Goal: Task Accomplishment & Management: Complete application form

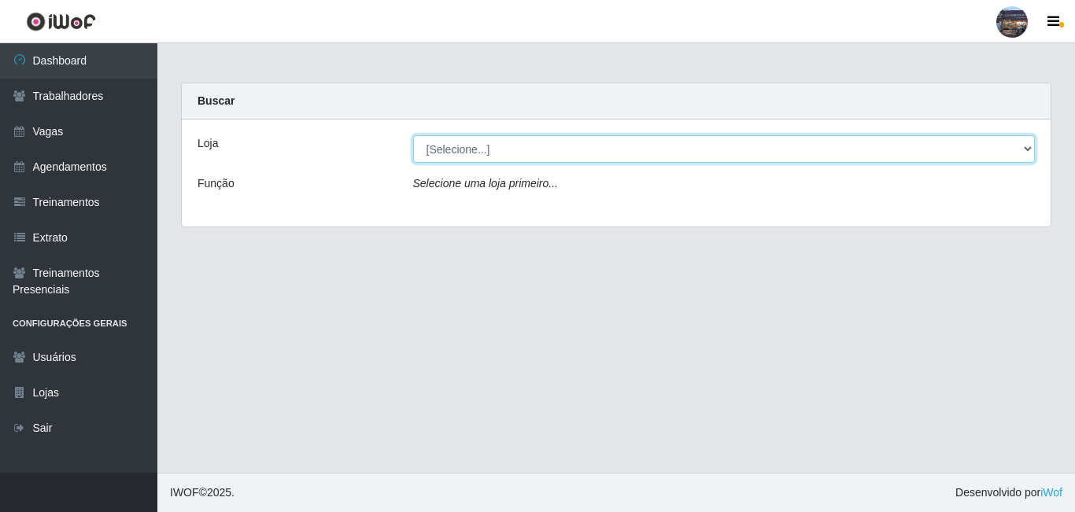
click at [1029, 148] on select "[Selecione...] Gostinho da Roça" at bounding box center [724, 149] width 623 height 28
select select "303"
click at [413, 135] on select "[Selecione...] Gostinho da Roça" at bounding box center [724, 149] width 623 height 28
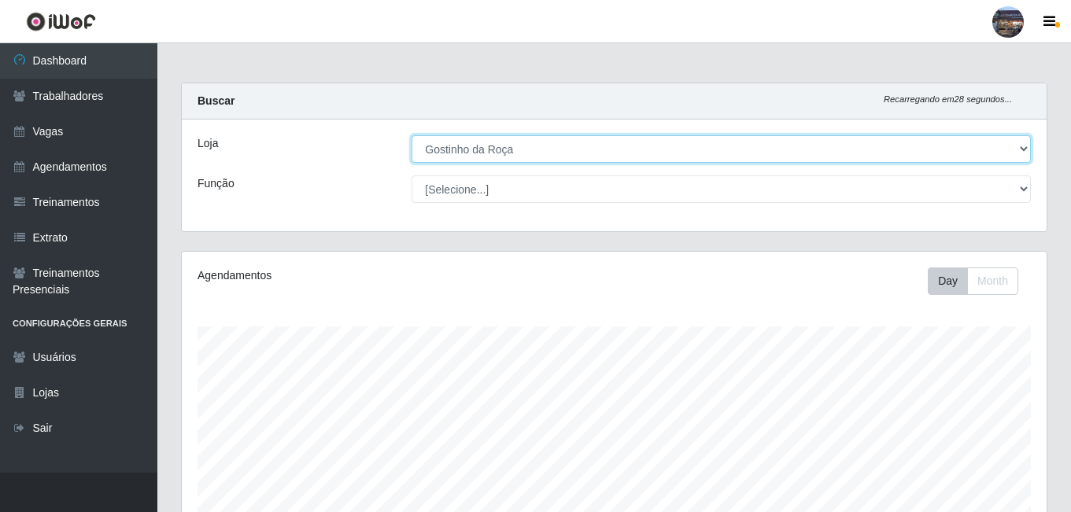
scroll to position [327, 865]
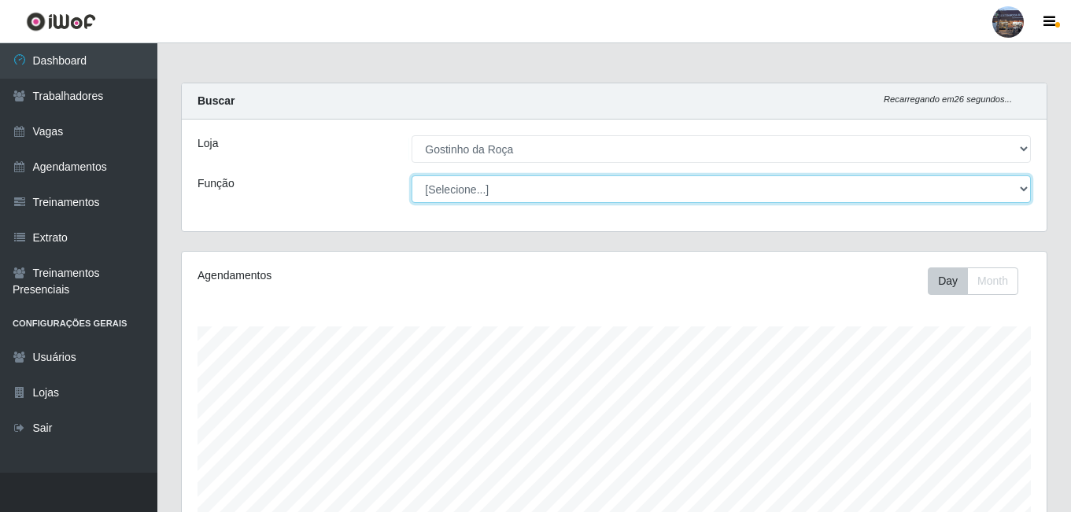
click at [1023, 192] on select "[Selecione...] ASG ASG + ASG ++ Embalador Embalador + Embalador ++ Operador de …" at bounding box center [722, 190] width 620 height 28
select select "1"
click at [412, 176] on select "[Selecione...] ASG ASG + ASG ++ Embalador Embalador + Embalador ++ Operador de …" at bounding box center [722, 190] width 620 height 28
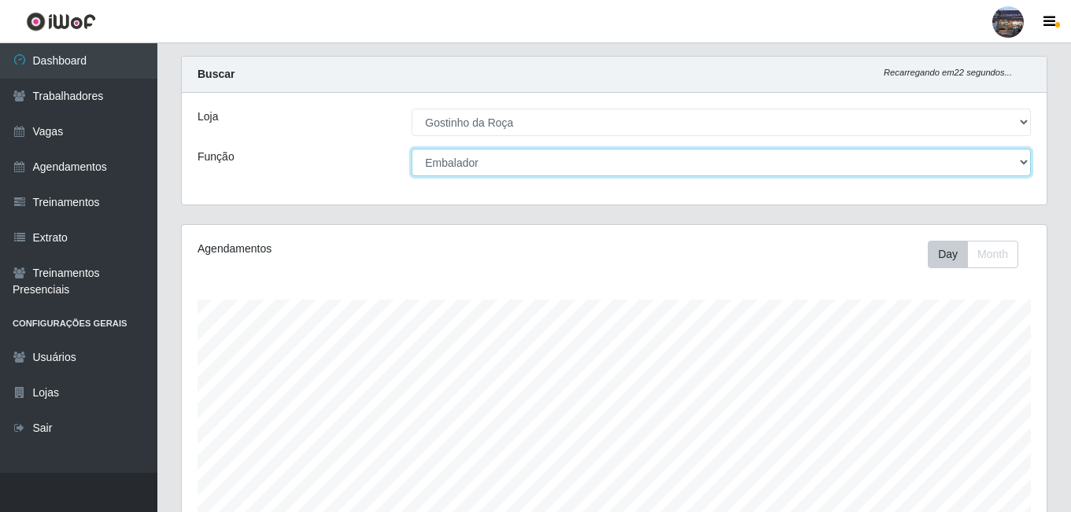
scroll to position [0, 0]
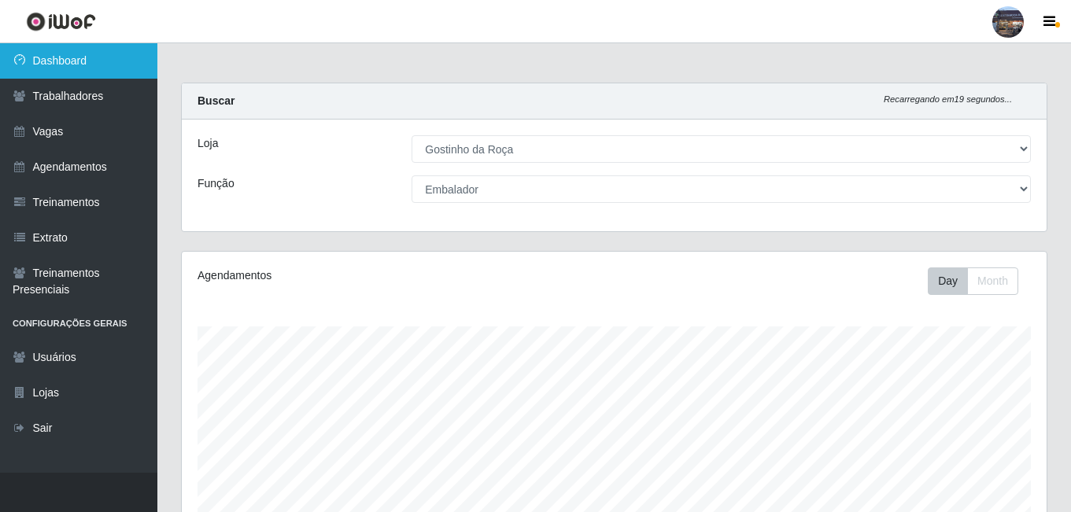
click at [83, 66] on link "Dashboard" at bounding box center [78, 60] width 157 height 35
click at [80, 61] on link "Dashboard" at bounding box center [78, 60] width 157 height 35
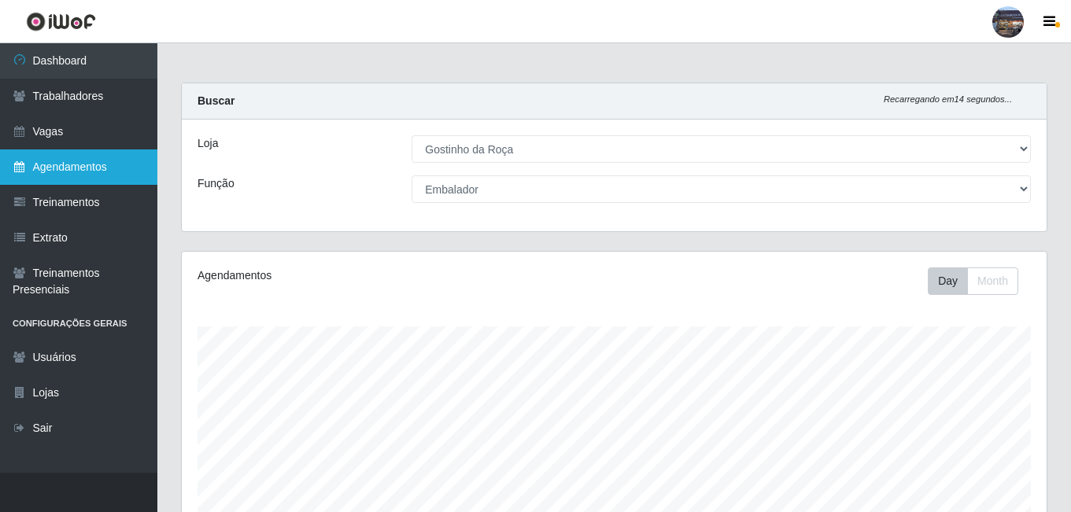
click at [100, 169] on link "Agendamentos" at bounding box center [78, 167] width 157 height 35
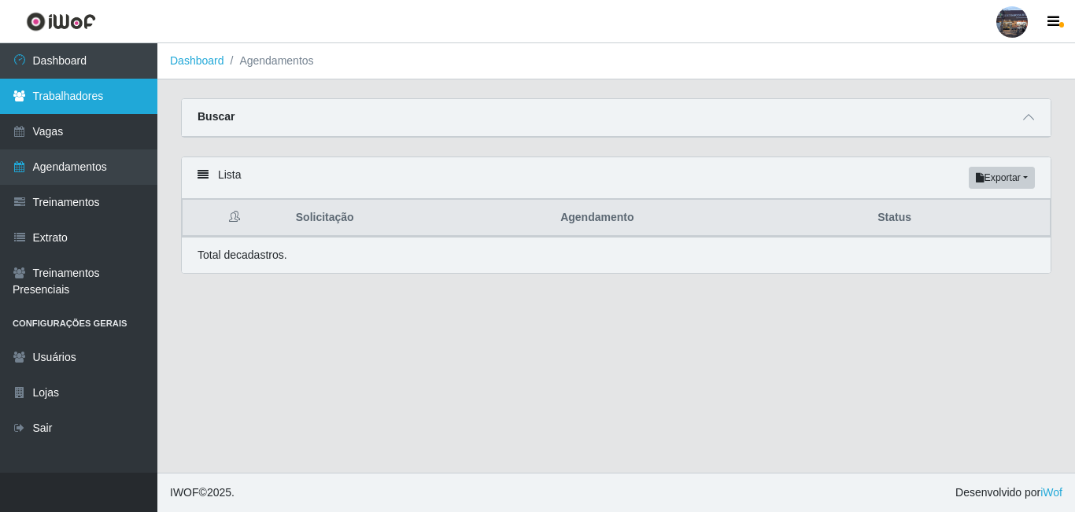
click at [73, 91] on link "Trabalhadores" at bounding box center [78, 96] width 157 height 35
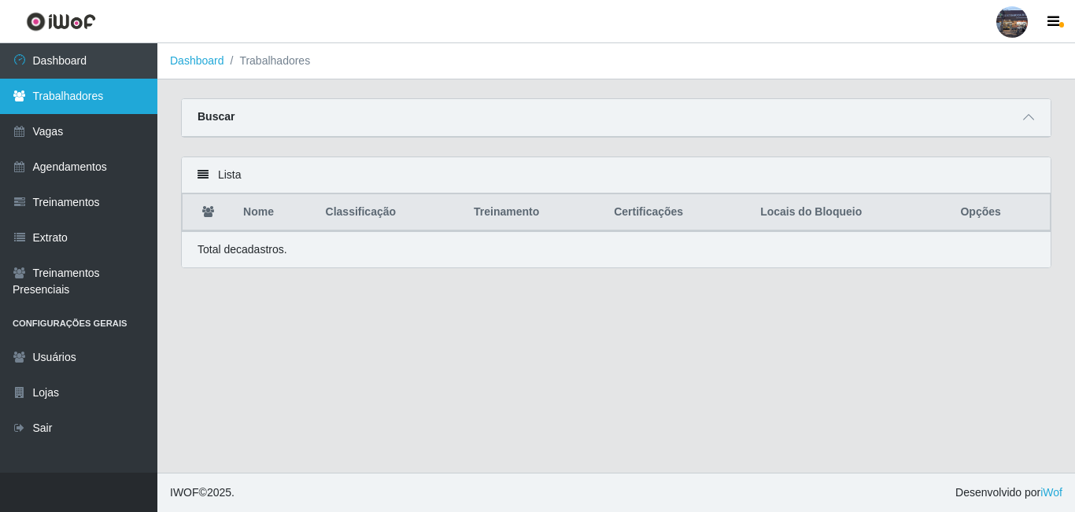
click at [64, 89] on link "Trabalhadores" at bounding box center [78, 96] width 157 height 35
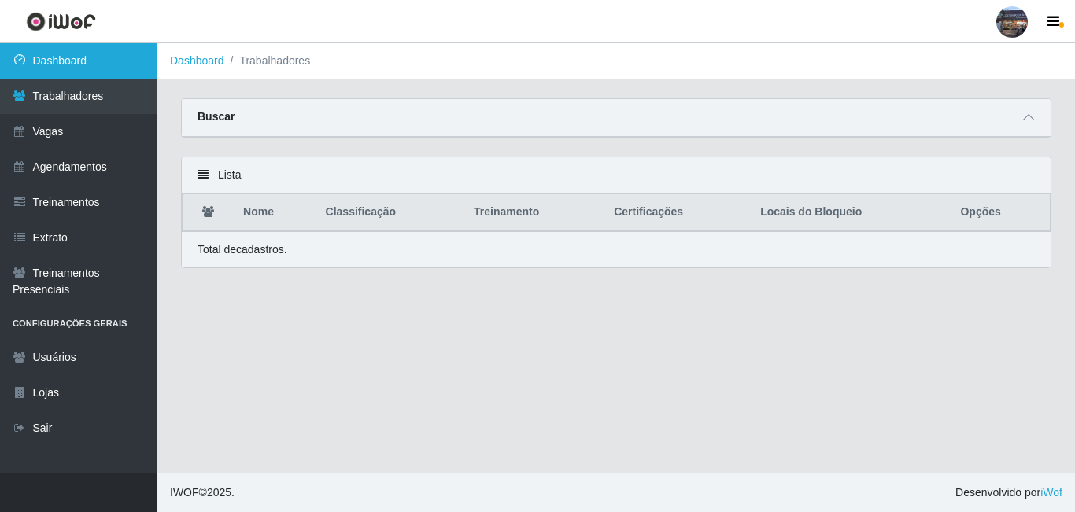
click at [67, 59] on link "Dashboard" at bounding box center [78, 60] width 157 height 35
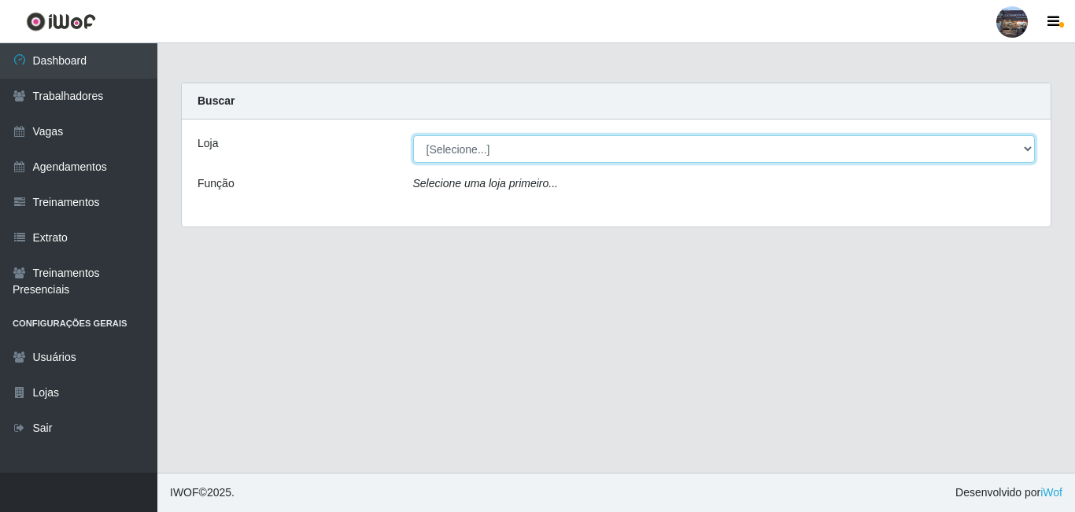
click at [1023, 146] on select "[Selecione...] Gostinho da Roça" at bounding box center [724, 149] width 623 height 28
select select "303"
click at [413, 135] on select "[Selecione...] Gostinho da Roça" at bounding box center [724, 149] width 623 height 28
